Goal: Task Accomplishment & Management: Complete application form

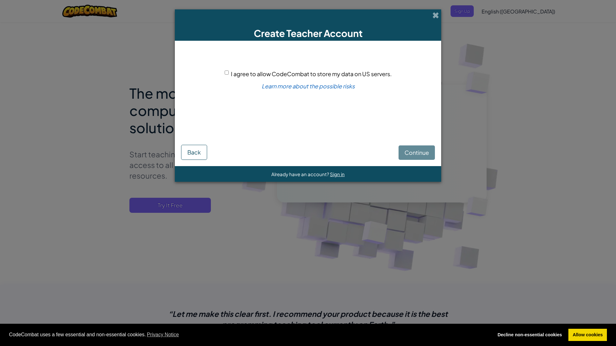
click at [246, 73] on span "I agree to allow CodeCombat to store my data on US servers." at bounding box center [311, 73] width 161 height 7
click at [229, 73] on input "I agree to allow CodeCombat to store my data on US servers." at bounding box center [227, 73] width 4 height 4
checkbox input "true"
click at [411, 151] on span "Continue" at bounding box center [417, 152] width 24 height 7
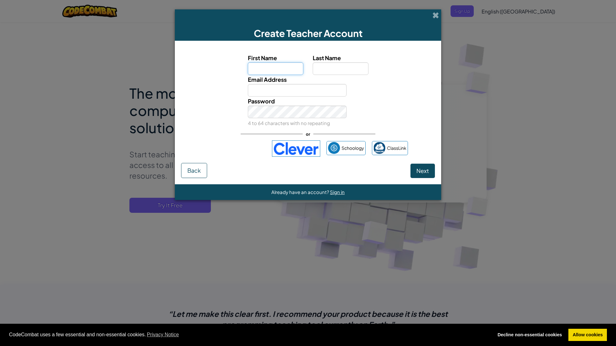
click at [276, 69] on input "First Name" at bounding box center [276, 68] width 56 height 13
type input "[PERSON_NAME]"
type input "[PERSON_NAME][EMAIL_ADDRESS][DOMAIN_NAME]"
click at [425, 174] on span "Next" at bounding box center [422, 170] width 13 height 7
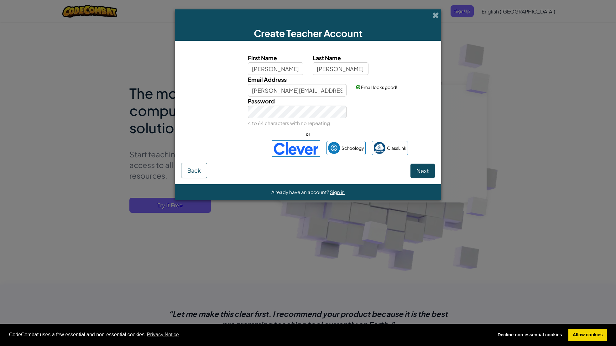
select select "Switzerland"
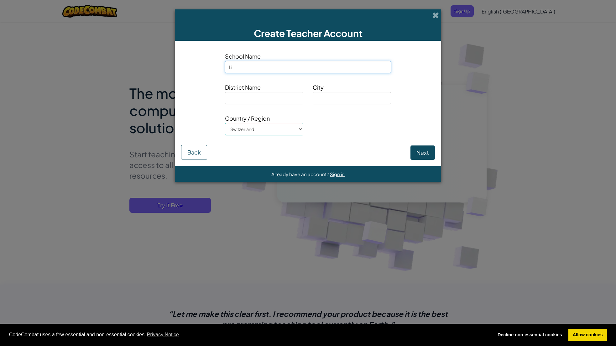
type input "L"
type input "Tagesschule Limmat A"
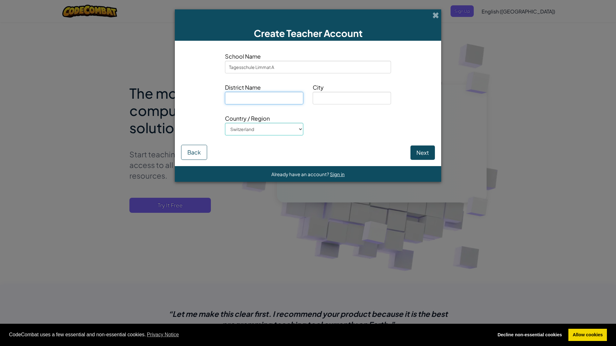
type input "4"
type input "D"
type input "[PERSON_NAME] 5"
type input "[GEOGRAPHIC_DATA]"
click at [427, 154] on button "Next" at bounding box center [423, 152] width 24 height 14
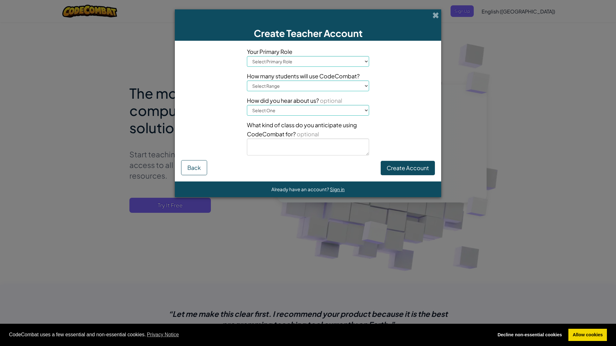
click at [320, 64] on select "Select Primary Role Principal Parent Technology coordinator Teacher Curriculum …" at bounding box center [308, 61] width 122 height 11
select select "Teacher"
click at [306, 84] on select "Select Range 1-10 11-50 [PHONE_NUMBER] [PHONE_NUMBER] 1000+" at bounding box center [308, 86] width 122 height 11
select select "11-50"
click at [287, 111] on select "Select One Conference (e.g. ISTE) [DOMAIN_NAME][URL] of Code A teacher An admin…" at bounding box center [308, 110] width 122 height 11
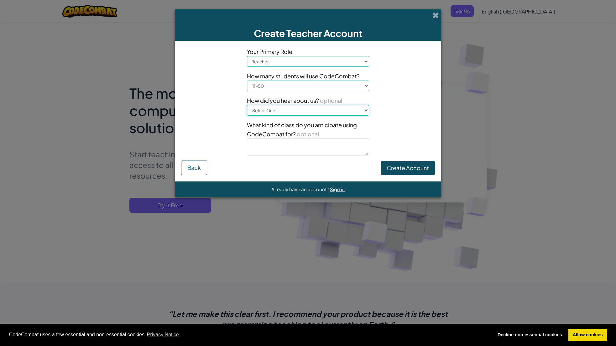
select select "Other"
click at [418, 169] on button "Create Account" at bounding box center [408, 168] width 54 height 14
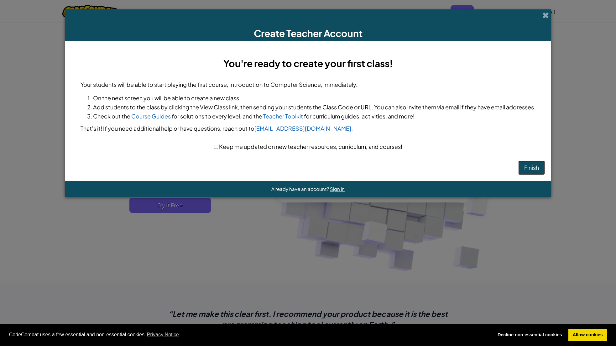
click at [535, 165] on button "Finish" at bounding box center [531, 167] width 27 height 14
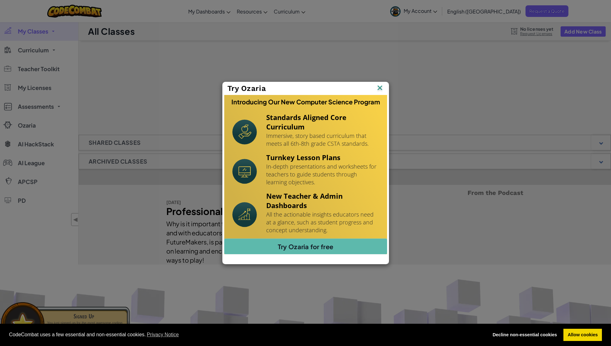
click at [0, 0] on img at bounding box center [0, 0] width 0 height 0
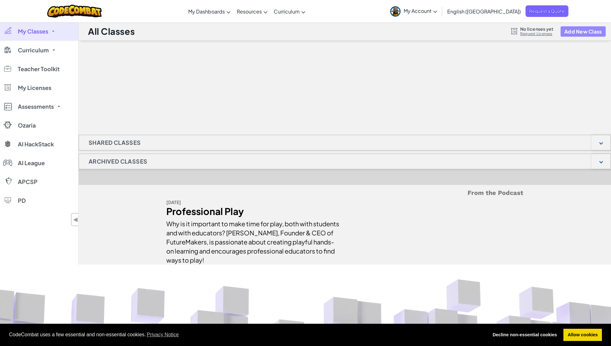
click at [575, 34] on button "Add New Class" at bounding box center [583, 31] width 45 height 10
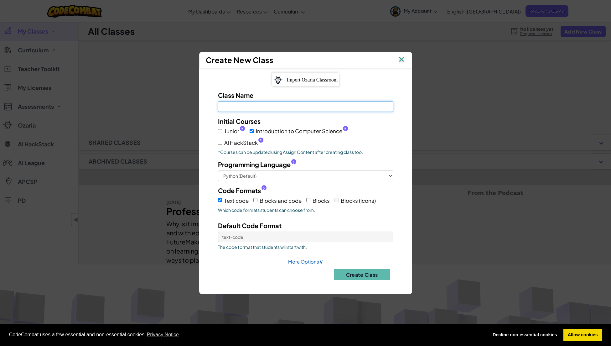
click at [277, 111] on input "Class Name Field is required" at bounding box center [305, 106] width 175 height 11
type input "WF Informatik 25/26"
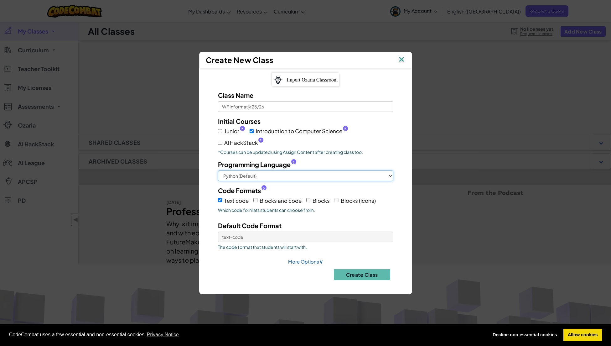
click at [273, 175] on select "Python (Default) JavaScript C++ Java (Experimental)" at bounding box center [305, 175] width 175 height 11
click at [257, 201] on input "Blocks and code" at bounding box center [256, 200] width 4 height 4
click at [257, 200] on input "Blocks and code" at bounding box center [256, 200] width 4 height 4
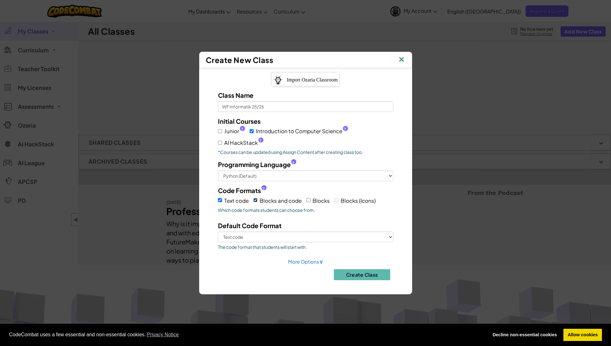
checkbox input "false"
click at [368, 275] on button "Create Class" at bounding box center [362, 274] width 56 height 11
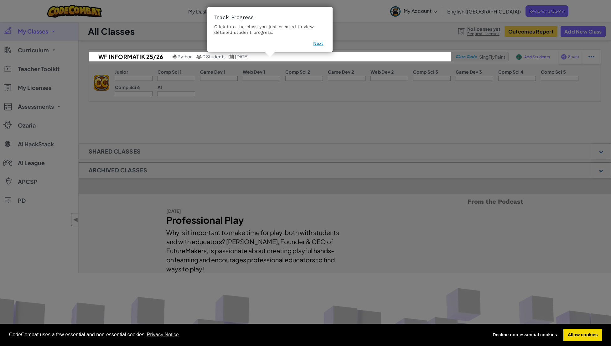
click at [317, 44] on button "Next" at bounding box center [318, 43] width 10 height 6
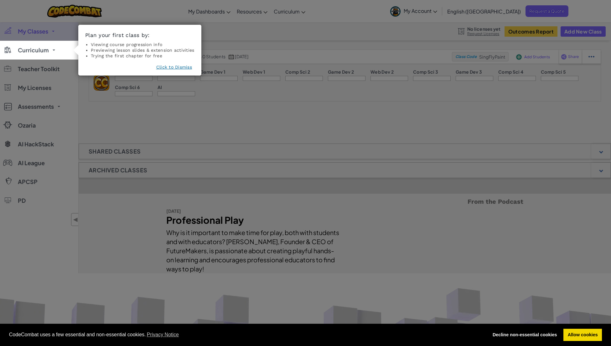
click at [170, 67] on button "Click to Dismiss" at bounding box center [174, 67] width 36 height 6
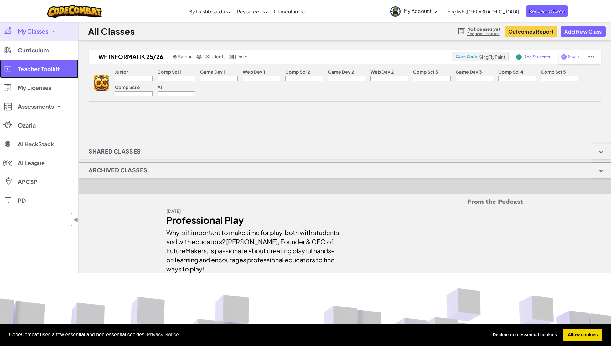
click at [41, 71] on span "Teacher Toolkit" at bounding box center [39, 69] width 42 height 6
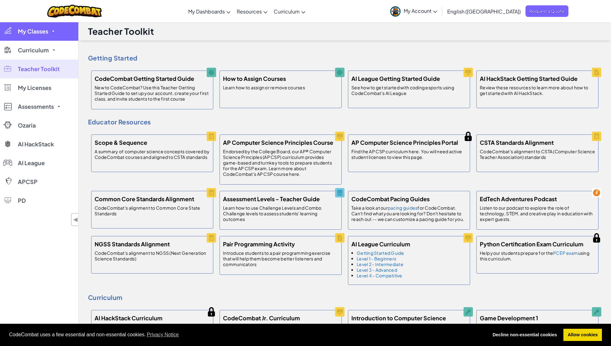
click at [36, 31] on span "My Classes" at bounding box center [33, 32] width 30 height 6
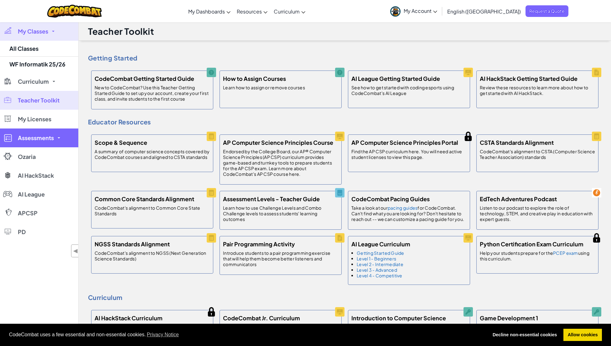
click at [41, 138] on span "Assessments" at bounding box center [36, 138] width 36 height 6
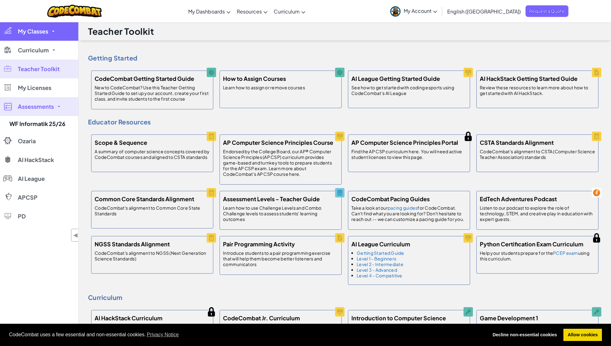
click at [31, 36] on link "My Classes" at bounding box center [39, 31] width 78 height 19
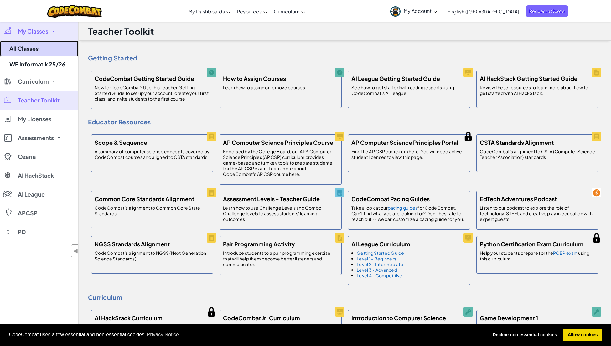
click at [34, 44] on link "All Classes" at bounding box center [39, 49] width 78 height 16
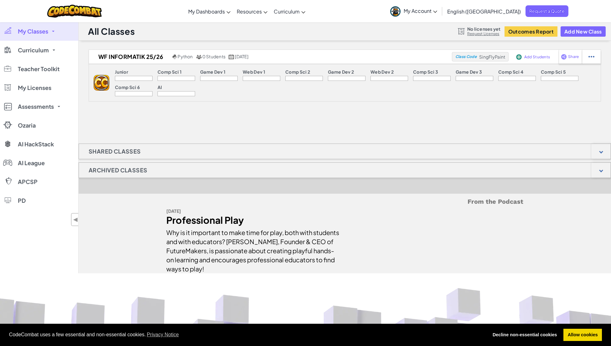
click at [102, 81] on img at bounding box center [102, 83] width 16 height 16
click at [528, 55] on span "Add Students" at bounding box center [538, 57] width 26 height 4
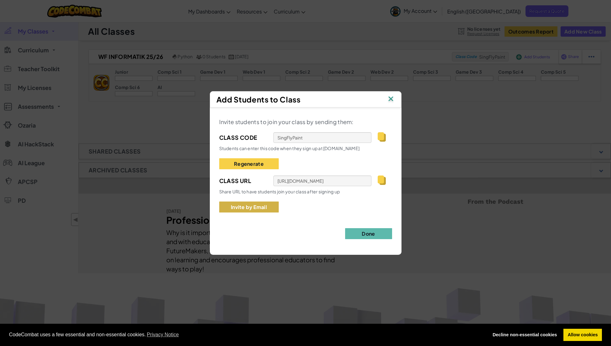
click at [257, 207] on button "Invite by Email" at bounding box center [249, 206] width 60 height 11
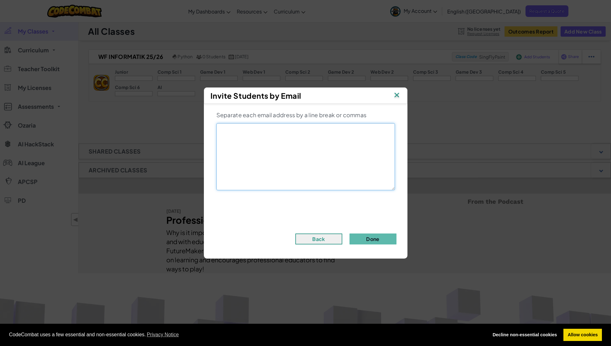
click at [294, 146] on textarea at bounding box center [306, 156] width 179 height 67
click at [282, 137] on textarea "seiler.luca" at bounding box center [306, 156] width 179 height 67
drag, startPoint x: 272, startPoint y: 134, endPoint x: 233, endPoint y: 129, distance: 39.8
click at [232, 129] on textarea "seiler.luca" at bounding box center [306, 156] width 179 height 67
drag, startPoint x: 278, startPoint y: 124, endPoint x: 260, endPoint y: 128, distance: 18.3
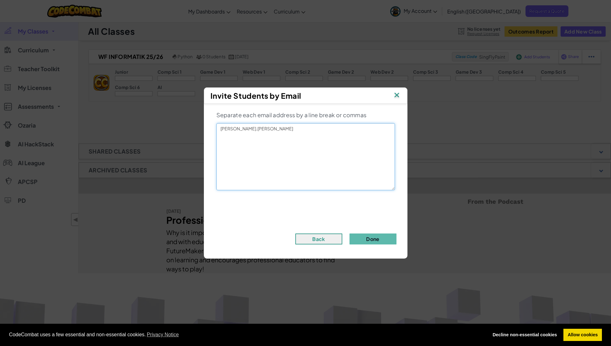
click at [277, 125] on textarea "seiler.luca" at bounding box center [306, 156] width 179 height 67
drag, startPoint x: 255, startPoint y: 129, endPoint x: 202, endPoint y: 129, distance: 53.6
click at [202, 129] on div "Invite Students by Email Separate each email address by a line break or commas …" at bounding box center [305, 173] width 611 height 346
type textarea "ankawhi@gmail.com"
click at [376, 240] on button "Done" at bounding box center [373, 238] width 47 height 11
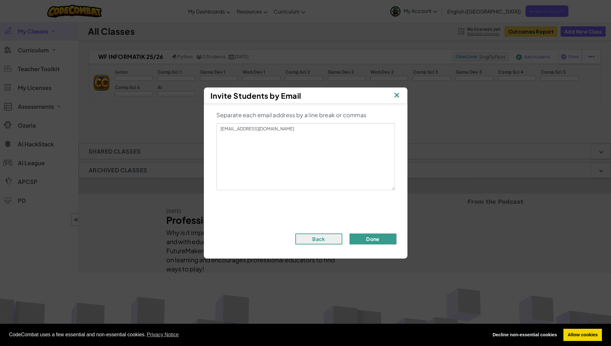
click at [377, 240] on button "Done" at bounding box center [373, 238] width 47 height 11
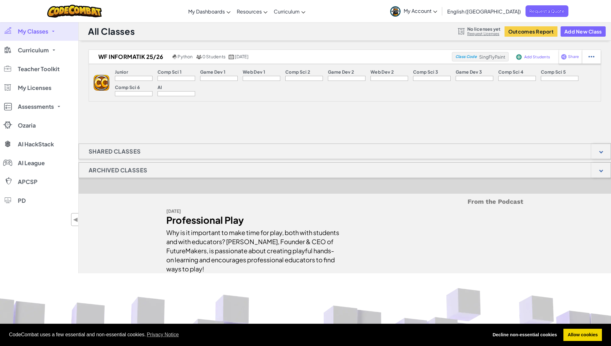
click at [437, 11] on icon at bounding box center [436, 12] width 4 height 2
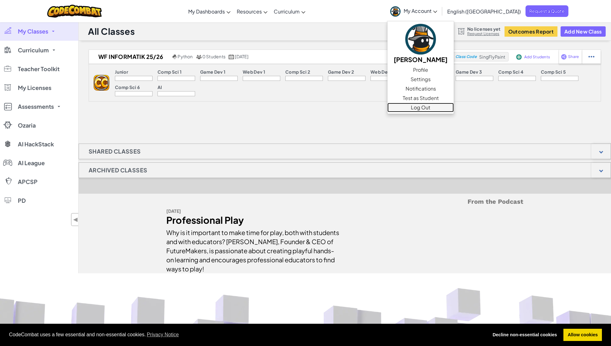
click at [454, 107] on link "Log Out" at bounding box center [421, 107] width 66 height 9
